Goal: Task Accomplishment & Management: Use online tool/utility

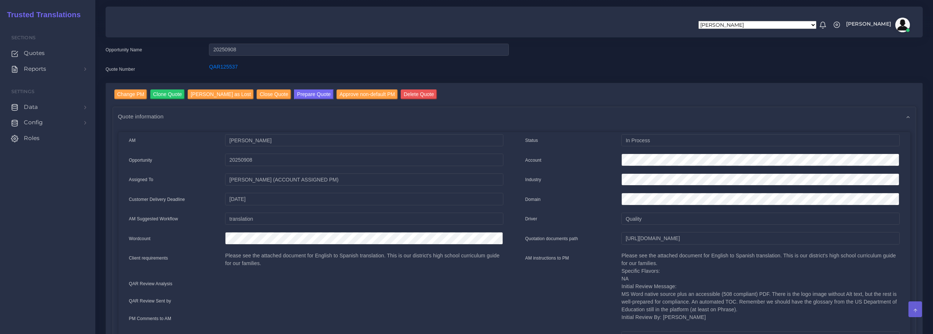
scroll to position [37, 0]
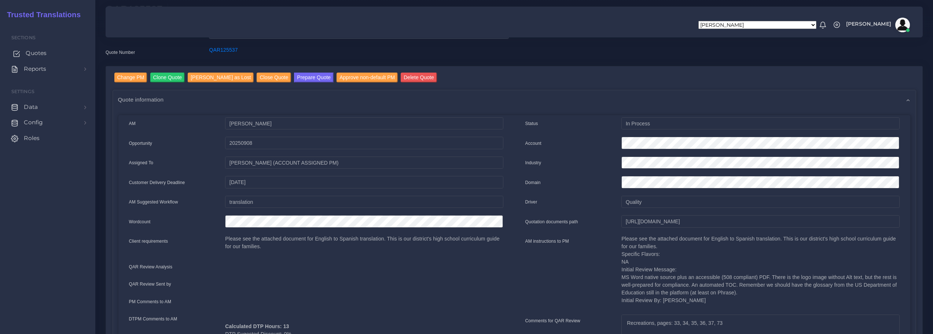
click at [34, 54] on span "Quotes" at bounding box center [36, 53] width 21 height 8
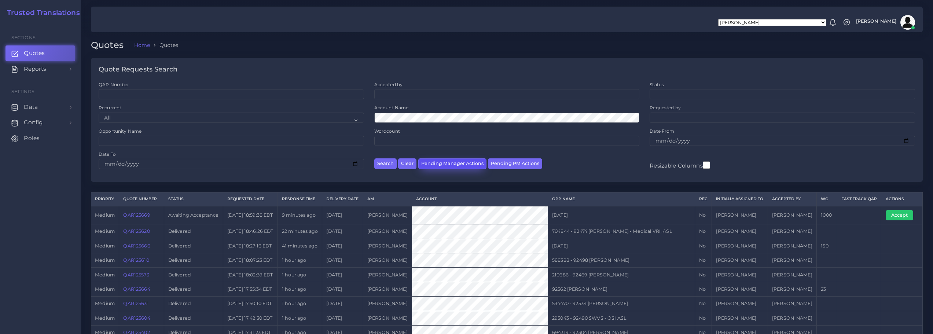
click at [456, 163] on button "Pending Manager Actions" at bounding box center [452, 163] width 68 height 11
select select "awaiting_manager_initial_review"
